Goal: Information Seeking & Learning: Learn about a topic

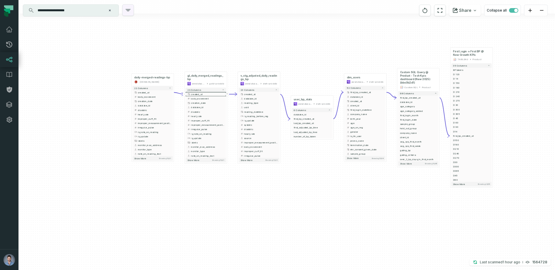
click at [128, 10] on icon "button" at bounding box center [128, 10] width 5 height 2
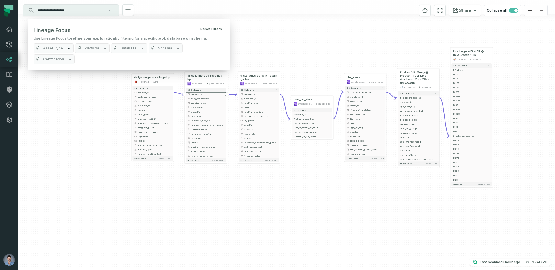
click at [58, 47] on span "Asset Type" at bounding box center [53, 48] width 20 height 5
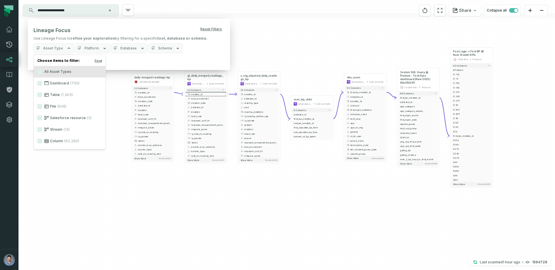
click at [88, 49] on span "Platform" at bounding box center [91, 48] width 14 height 5
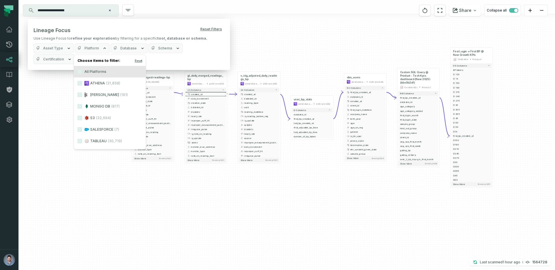
click at [124, 54] on div "Lineage Focus Reset Filters Use Lineage Focus to refine your exploration by fil…" at bounding box center [129, 44] width 202 height 51
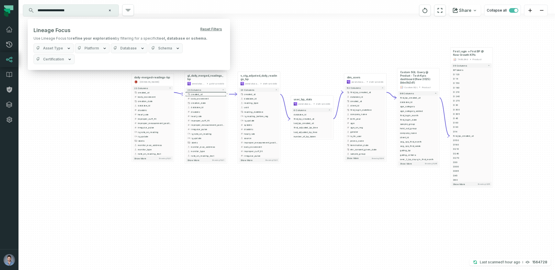
click at [126, 49] on span "Database" at bounding box center [128, 48] width 16 height 5
click at [161, 51] on button "Schema" at bounding box center [166, 48] width 34 height 10
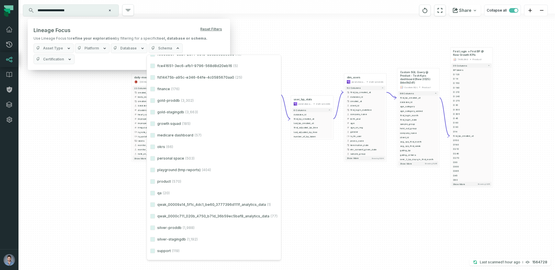
scroll to position [1392, 0]
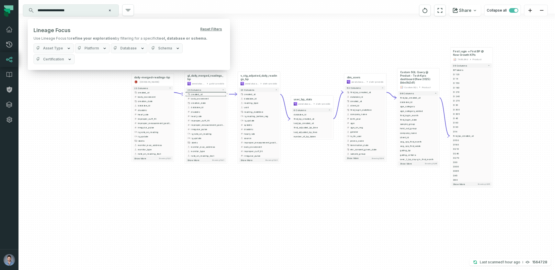
click at [130, 52] on button "Database" at bounding box center [129, 48] width 37 height 10
click at [102, 47] on icon "button" at bounding box center [104, 48] width 5 height 5
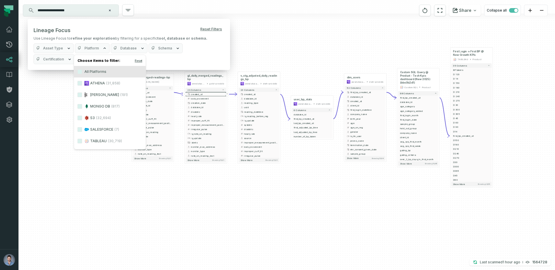
click at [59, 47] on span "Asset Type" at bounding box center [53, 48] width 20 height 5
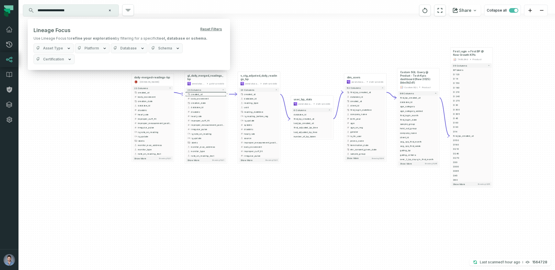
click at [162, 51] on button "Schema" at bounding box center [166, 48] width 34 height 10
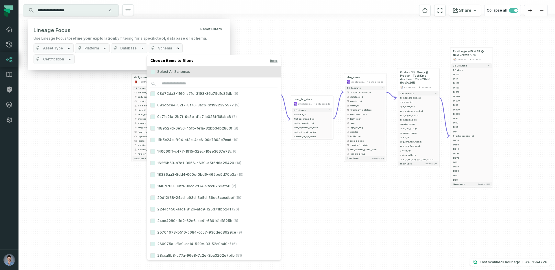
click at [64, 57] on span "Certification" at bounding box center [53, 59] width 21 height 5
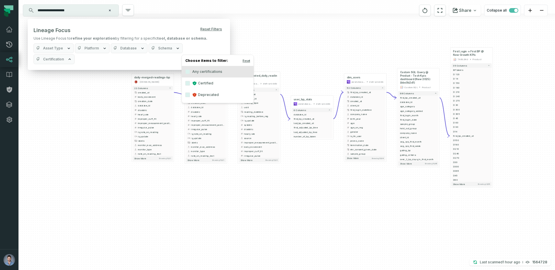
click at [64, 57] on span "Certification" at bounding box center [53, 59] width 21 height 5
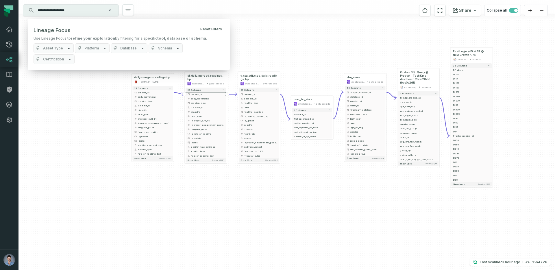
click at [62, 6] on input "**********" at bounding box center [70, 10] width 72 height 9
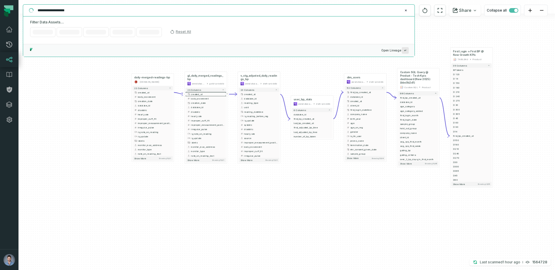
paste input "text"
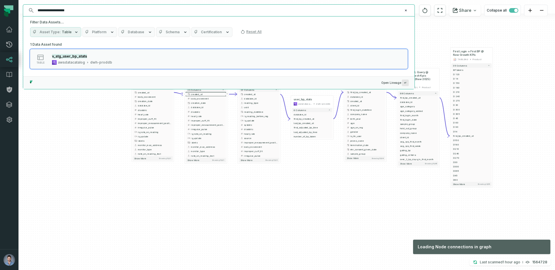
type input "**********"
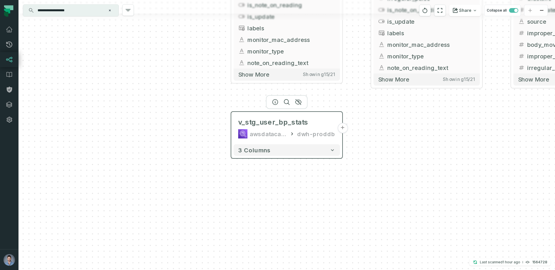
click at [274, 136] on div "awsdatacatalog" at bounding box center [268, 133] width 37 height 9
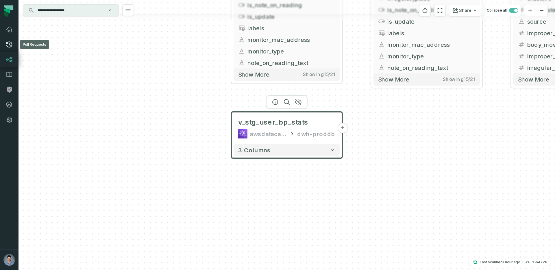
click at [8, 38] on link "Pull Requests" at bounding box center [9, 44] width 19 height 15
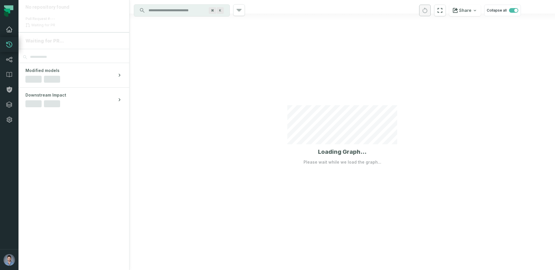
click at [7, 30] on icon at bounding box center [9, 29] width 6 height 5
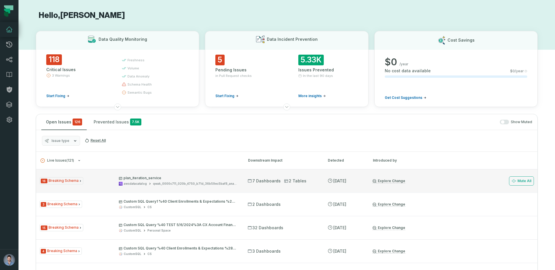
click at [135, 184] on div "awsdatacatalog" at bounding box center [135, 184] width 23 height 4
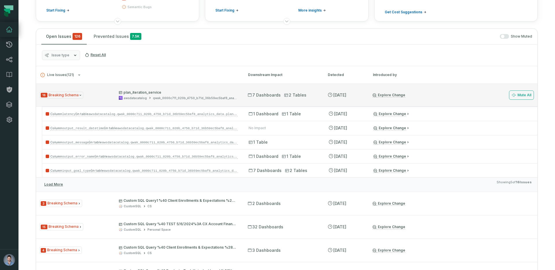
scroll to position [90, 0]
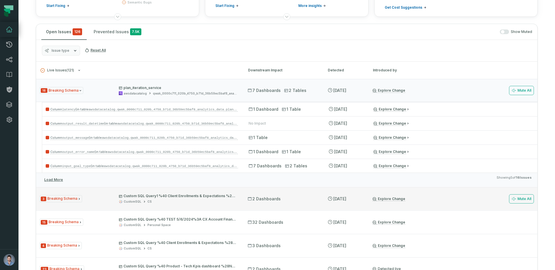
click at [166, 200] on div "CustomSQL CS" at bounding box center [178, 201] width 119 height 4
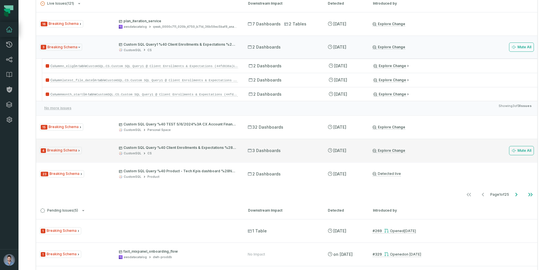
scroll to position [117, 0]
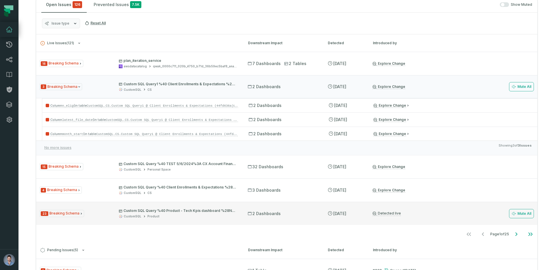
click at [172, 212] on p "Custom SQL Query %40 Product - Tech Kpis dashboard %28New 2025%29 %28bbc0b2d1%29" at bounding box center [178, 210] width 119 height 5
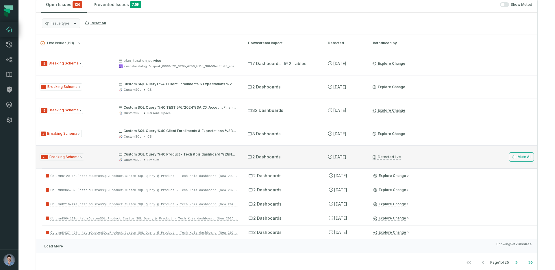
click at [153, 159] on div "Product" at bounding box center [153, 160] width 12 height 4
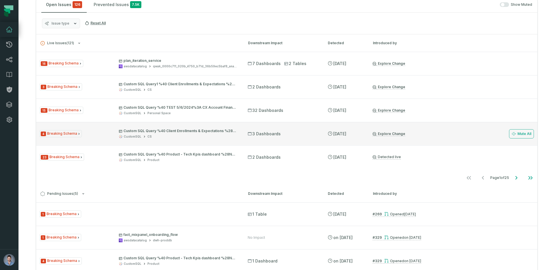
drag, startPoint x: 149, startPoint y: 139, endPoint x: 157, endPoint y: 138, distance: 7.3
click at [157, 138] on div "4 Breaking Schema Custom SQL Query %40 Client Enrollments & Expectations %284e7…" at bounding box center [286, 133] width 501 height 23
